Goal: Check status

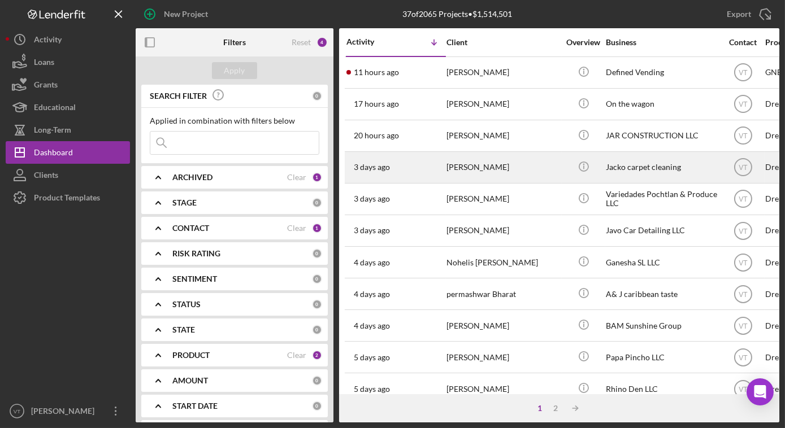
click at [471, 173] on div "[PERSON_NAME]" at bounding box center [502, 168] width 113 height 30
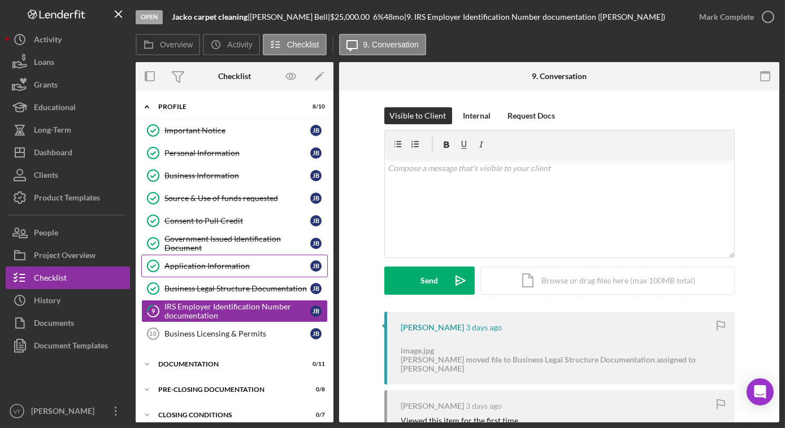
click at [214, 262] on div "Application Information" at bounding box center [237, 266] width 146 height 9
